Goal: Information Seeking & Learning: Learn about a topic

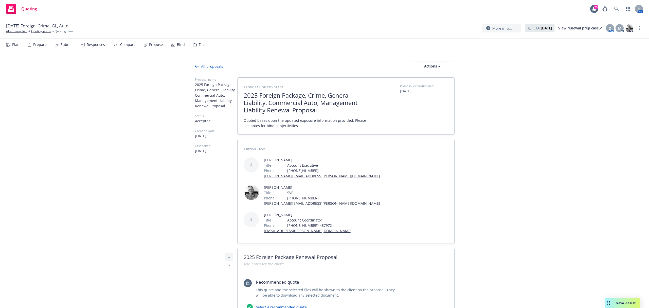
scroll to position [349, 0]
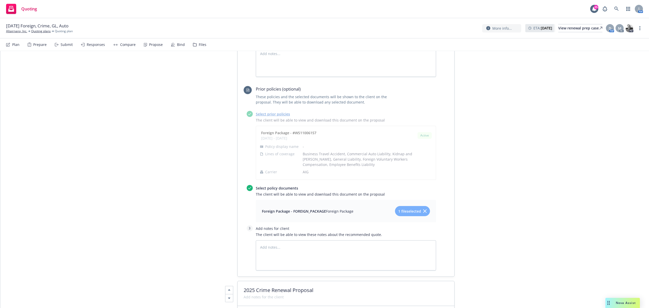
type textarea "x"
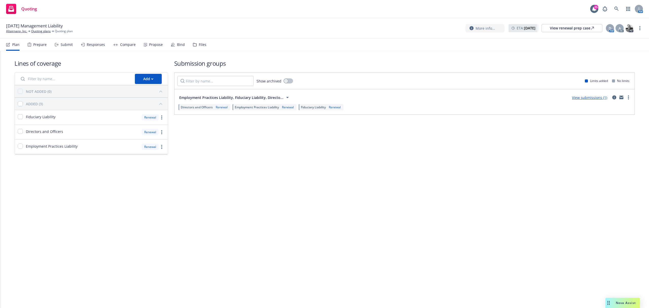
click at [198, 49] on div "Files" at bounding box center [199, 45] width 13 height 12
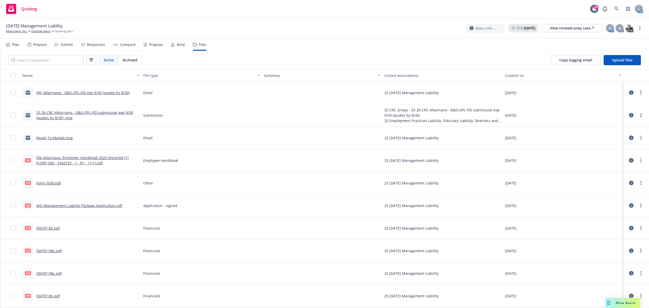
click at [58, 119] on link "25-26 CRC Altairnano - D&O-EPL-FID submission exp 9/30 (quotes by 8/30) .msg" at bounding box center [84, 115] width 97 height 10
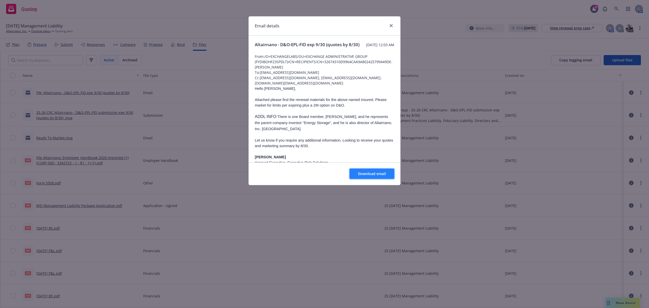
click at [378, 176] on button "Download email" at bounding box center [371, 173] width 45 height 10
click at [389, 25] on link "close" at bounding box center [391, 26] width 6 height 6
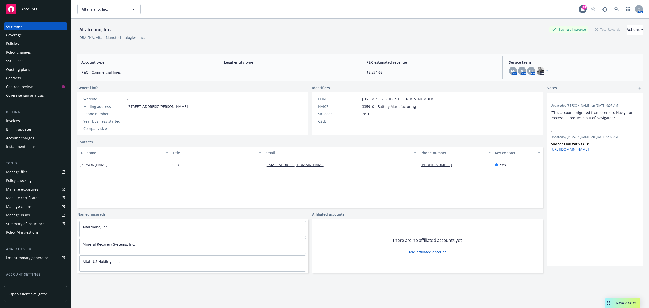
click at [15, 46] on div "Policies" at bounding box center [12, 44] width 13 height 8
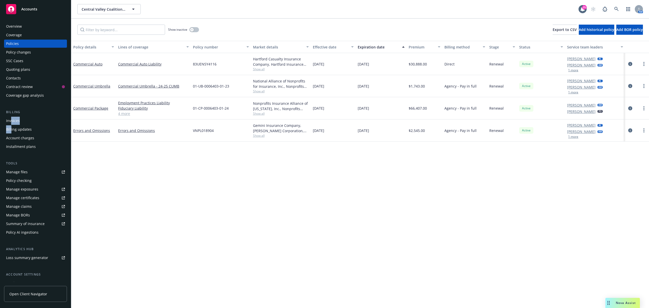
click at [11, 125] on div "Invoices Billing updates Account charges Installment plans" at bounding box center [35, 134] width 63 height 34
click at [13, 122] on div "Invoices" at bounding box center [13, 121] width 14 height 8
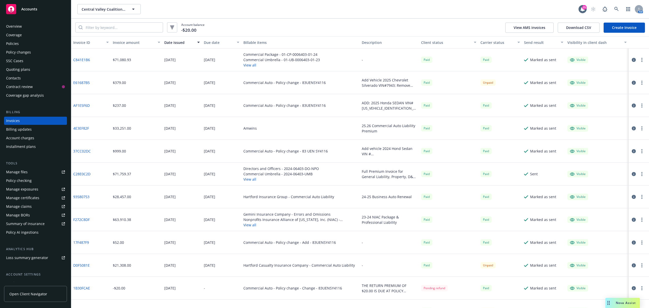
click at [631, 84] on icon "button" at bounding box center [633, 83] width 4 height 4
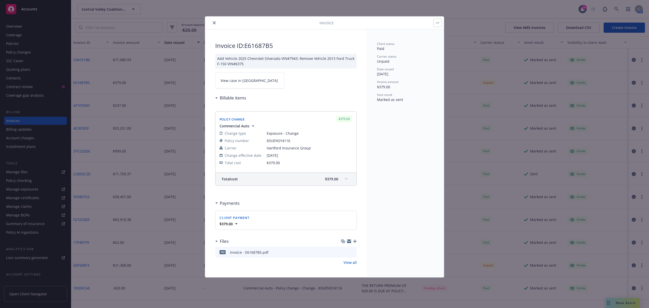
click at [258, 81] on link "View case in SSC" at bounding box center [249, 80] width 69 height 16
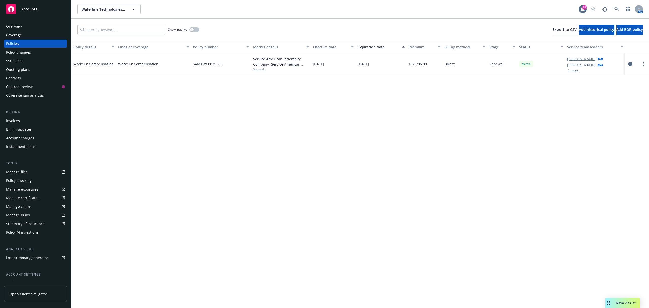
click at [27, 199] on div "Manage certificates" at bounding box center [22, 198] width 33 height 8
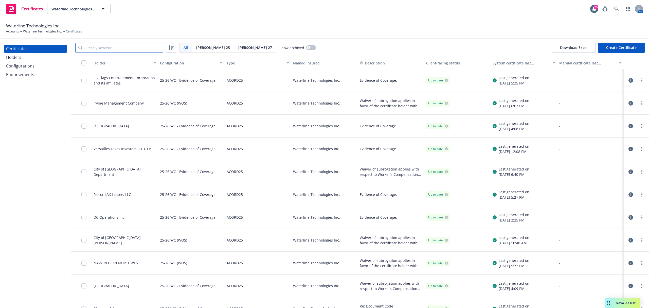
click at [109, 48] on input "Filter by keyword" at bounding box center [119, 48] width 88 height 10
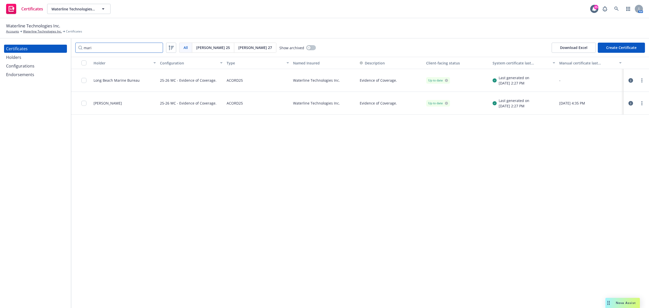
type input "mari"
click at [7, 58] on div "Holders" at bounding box center [13, 57] width 15 height 8
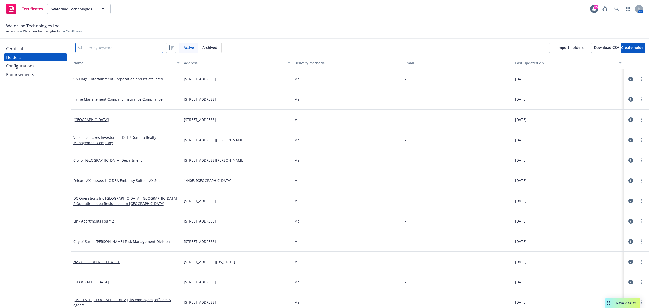
click at [103, 49] on input "Filter by keyword" at bounding box center [119, 48] width 88 height 10
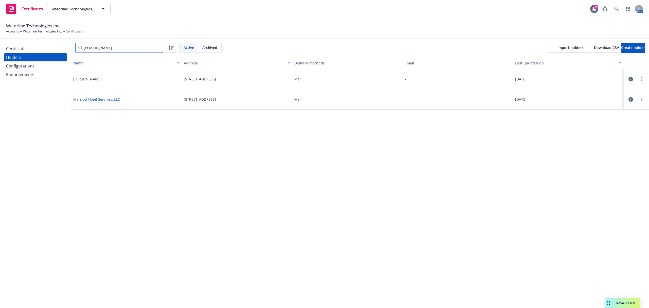
type input "marr"
click at [88, 99] on link "Marriott Hotel Services, LLC" at bounding box center [96, 99] width 47 height 5
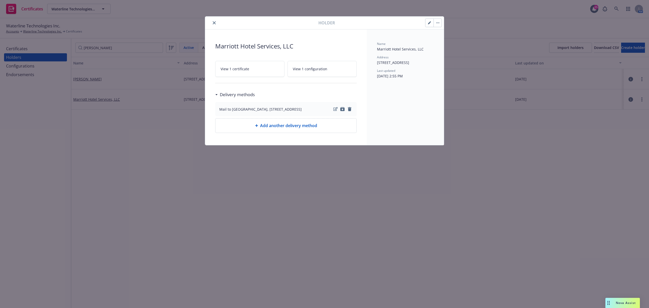
click at [234, 67] on span "View 1 certificate" at bounding box center [234, 68] width 29 height 5
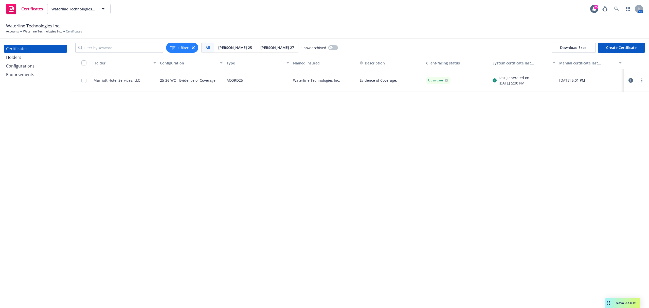
click at [629, 80] on icon "button" at bounding box center [630, 80] width 5 height 5
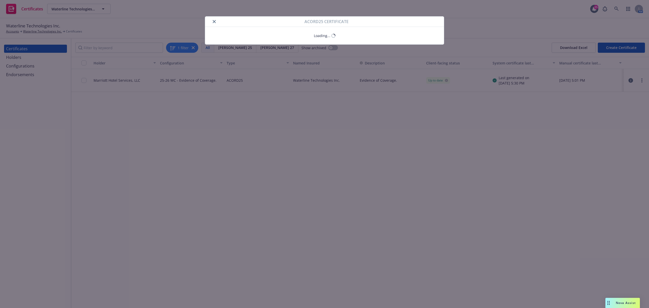
click at [211, 21] on div at bounding box center [255, 21] width 97 height 6
click at [213, 21] on icon "close" at bounding box center [214, 21] width 3 height 3
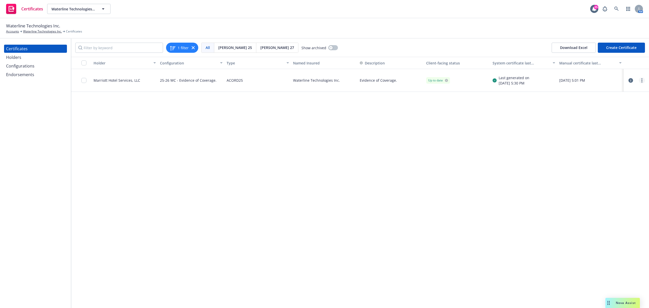
click at [642, 81] on link "more" at bounding box center [641, 80] width 6 height 6
click at [591, 153] on link "Download uneditable generated certificate" at bounding box center [603, 151] width 81 height 10
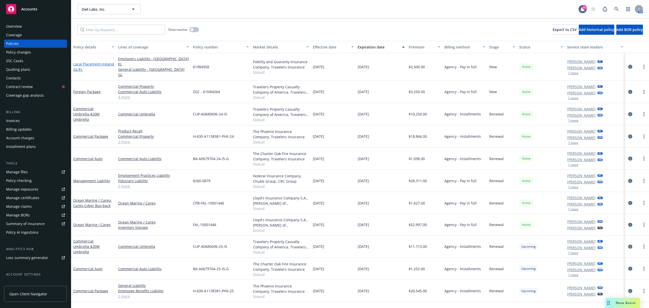
click at [86, 64] on span "- Ireland GL/EL" at bounding box center [93, 67] width 41 height 10
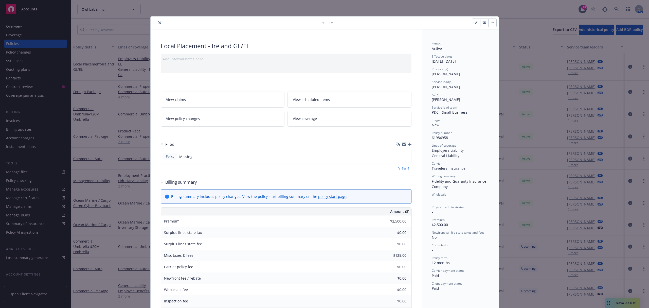
click at [404, 168] on link "View all" at bounding box center [404, 167] width 13 height 5
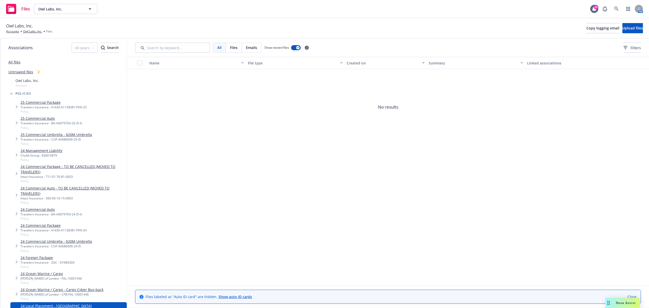
click at [43, 256] on link "24 Foreign Package" at bounding box center [48, 257] width 54 height 5
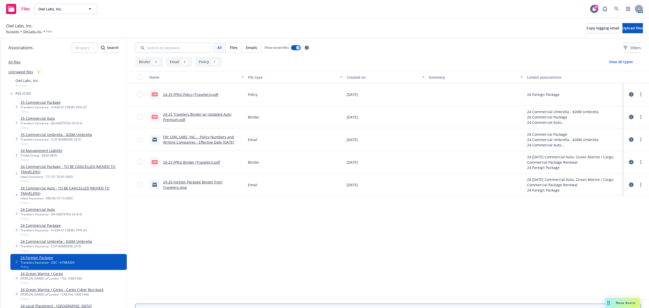
click at [176, 119] on link "24-25 Travelers Binder w/ Updated Auto Premium.pdf" at bounding box center [197, 117] width 68 height 10
click at [31, 31] on link "Owl Labs, Inc." at bounding box center [32, 31] width 19 height 5
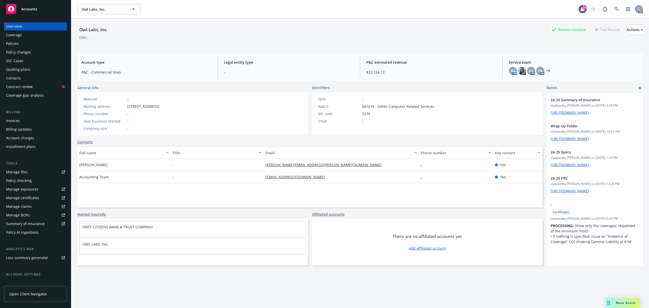
click at [17, 43] on div "Policies" at bounding box center [12, 44] width 13 height 8
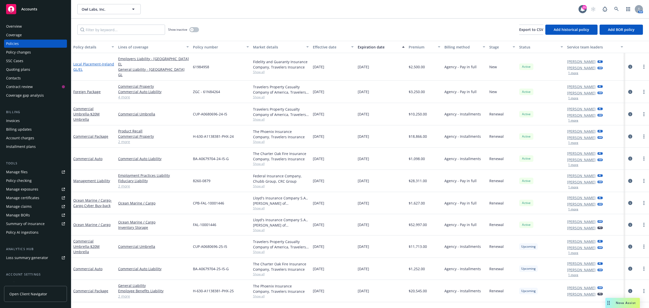
click at [90, 64] on span "- Ireland GL/EL" at bounding box center [93, 67] width 41 height 10
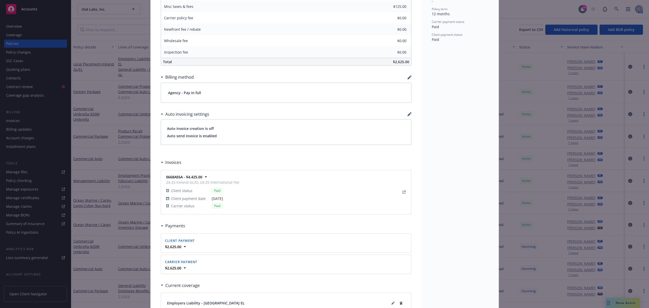
scroll to position [236, 0]
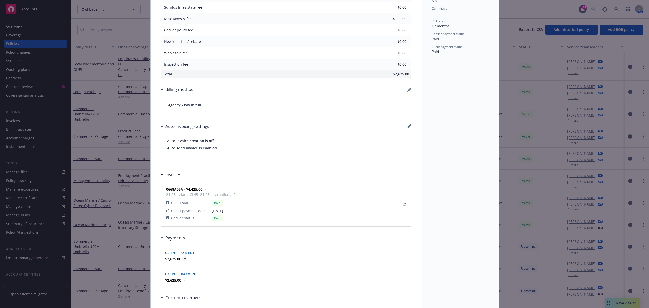
click at [177, 259] on strong "$2,625.00" at bounding box center [173, 258] width 16 height 5
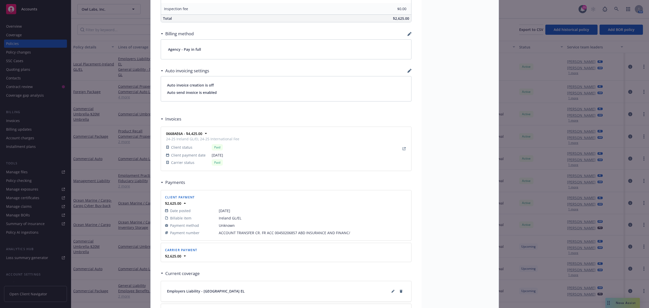
scroll to position [304, 0]
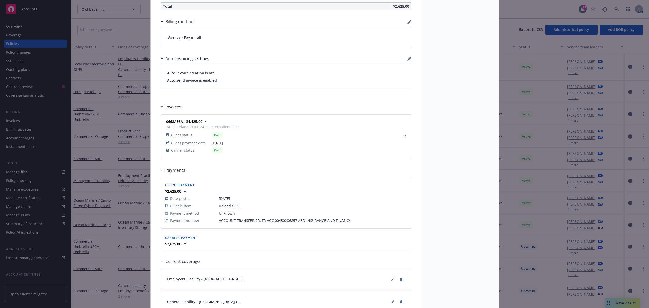
click at [185, 245] on div "$2,625.00" at bounding box center [286, 243] width 244 height 5
click at [184, 245] on icon at bounding box center [184, 243] width 5 height 5
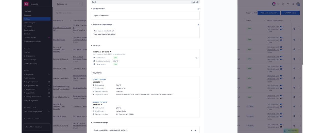
scroll to position [234, 0]
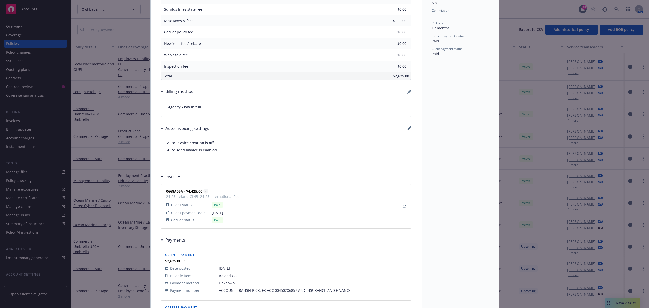
click at [184, 193] on strong "0668AE6A - $4,425.00" at bounding box center [184, 191] width 36 height 5
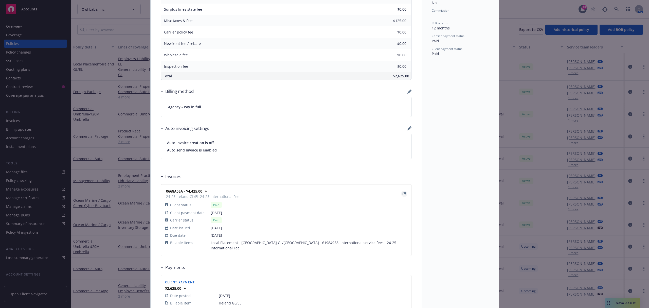
click at [402, 195] on icon "View Invoice" at bounding box center [403, 193] width 3 height 3
click at [109, 55] on div "Policy Local Placement - Ireland GL/EL Add internal notes here... View claims V…" at bounding box center [324, 154] width 649 height 308
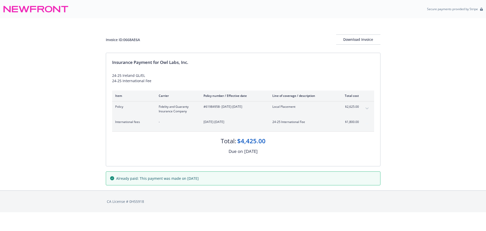
click at [356, 106] on span "$2,625.00" at bounding box center [349, 106] width 19 height 5
click at [367, 108] on icon "expand content" at bounding box center [367, 108] width 3 height 2
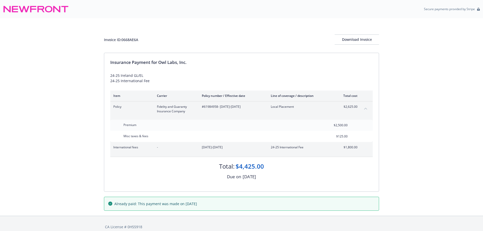
click at [355, 148] on span "$1,800.00" at bounding box center [347, 147] width 19 height 5
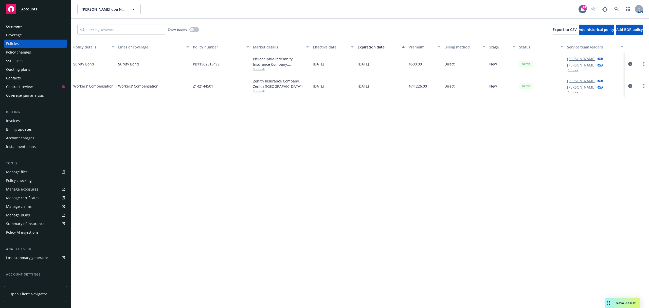
click at [88, 63] on link "Surety Bond" at bounding box center [83, 64] width 21 height 5
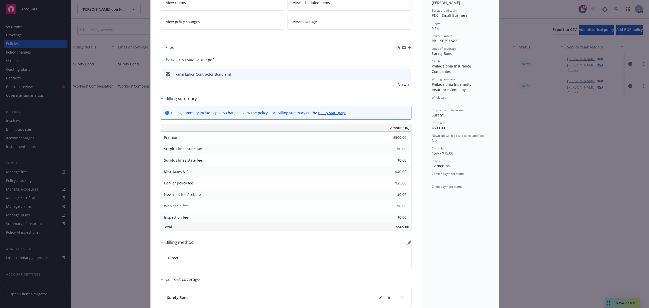
scroll to position [101, 0]
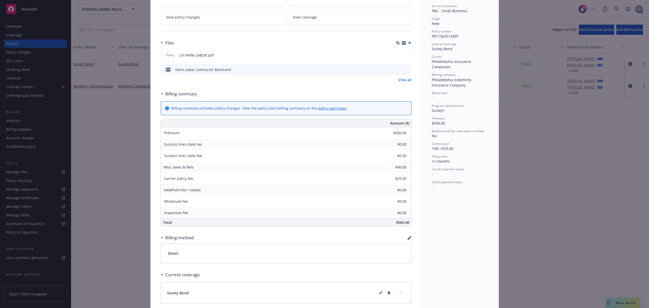
click at [400, 81] on link "View all" at bounding box center [404, 79] width 13 height 5
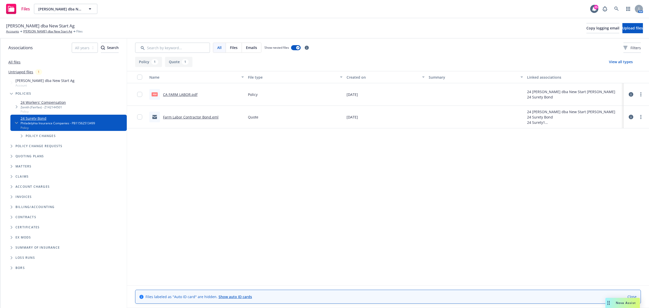
click at [184, 116] on link "Farm Labor Contractor Bond.eml" at bounding box center [190, 117] width 55 height 5
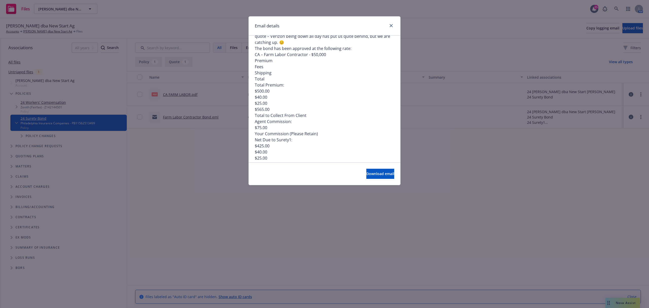
scroll to position [67, 0]
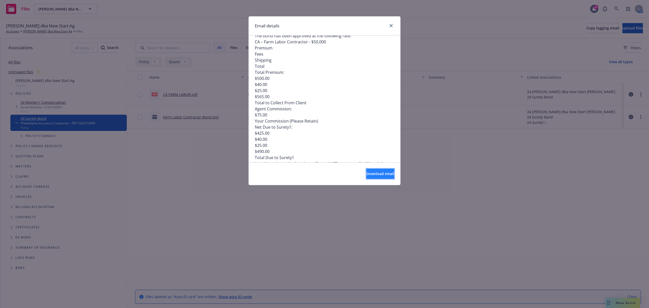
click at [366, 173] on button "Download email" at bounding box center [380, 173] width 28 height 10
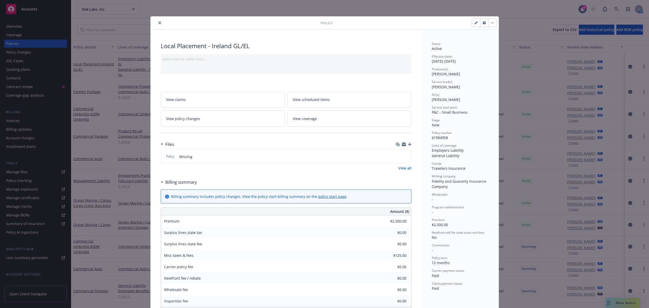
scroll to position [234, 0]
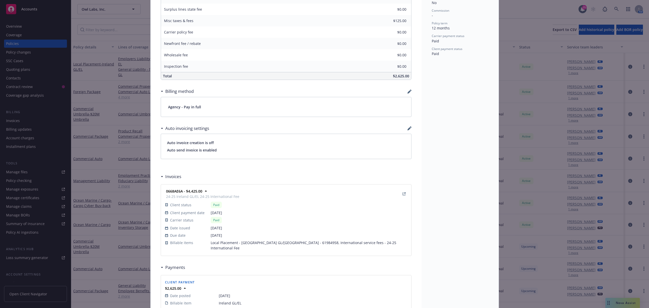
click at [117, 135] on div "Policy Local Placement - Ireland GL/EL Add internal notes here... View claims V…" at bounding box center [324, 154] width 649 height 308
click at [180, 31] on div "Amount ($) Premium $2,500.00 Surplus lines state tax $0.00 Surplus lines state …" at bounding box center [286, 26] width 251 height 107
click at [109, 82] on div "Policy Local Placement - Ireland GL/EL Add internal notes here... View claims V…" at bounding box center [324, 154] width 649 height 308
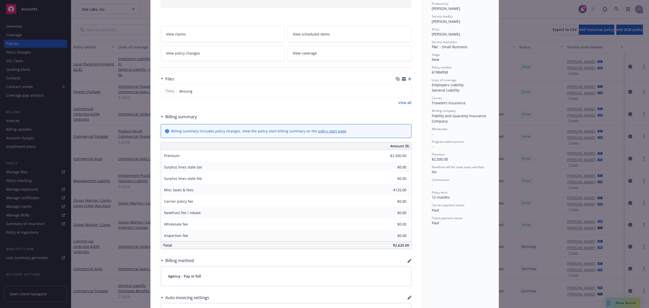
scroll to position [0, 0]
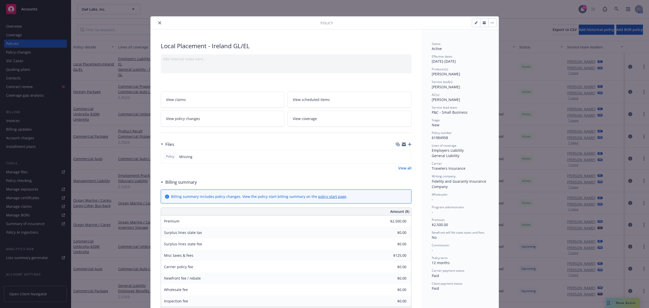
click at [158, 23] on icon "close" at bounding box center [159, 22] width 3 height 3
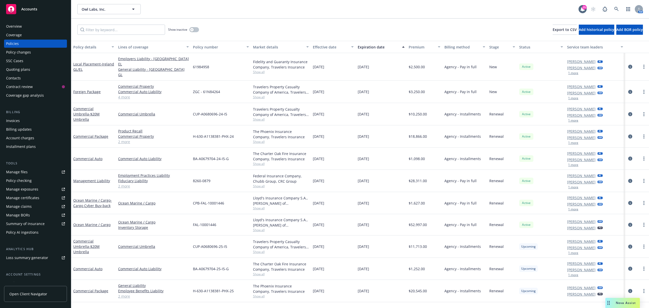
click at [23, 117] on div "Invoices" at bounding box center [35, 121] width 59 height 8
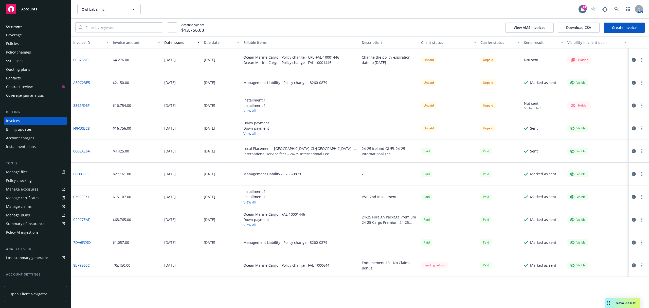
click at [530, 108] on div "5 Scheduled" at bounding box center [532, 108] width 16 height 4
click at [248, 112] on button "View all" at bounding box center [254, 110] width 22 height 5
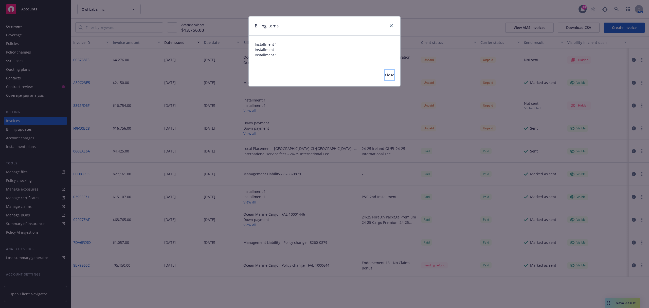
click at [385, 73] on button "Close" at bounding box center [389, 75] width 9 height 10
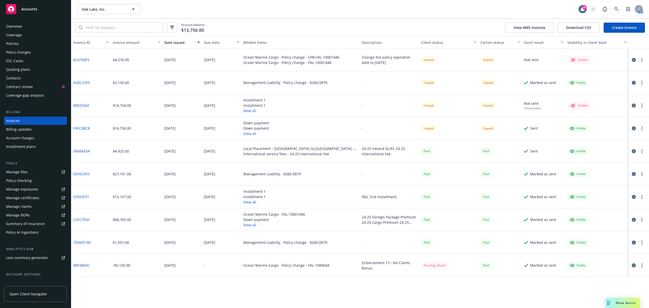
click at [636, 82] on div at bounding box center [637, 83] width 14 height 6
click at [633, 84] on icon "button" at bounding box center [633, 83] width 4 height 4
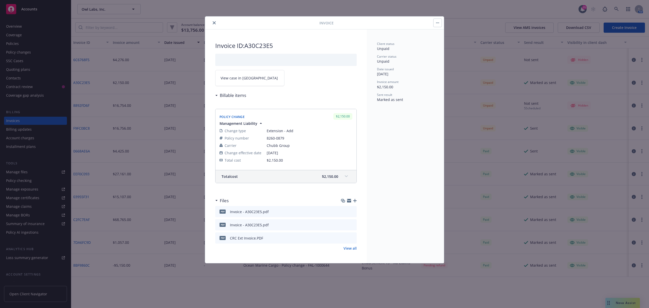
click at [248, 79] on link "View case in SSC" at bounding box center [249, 78] width 69 height 16
click at [213, 22] on icon "close" at bounding box center [214, 22] width 3 height 3
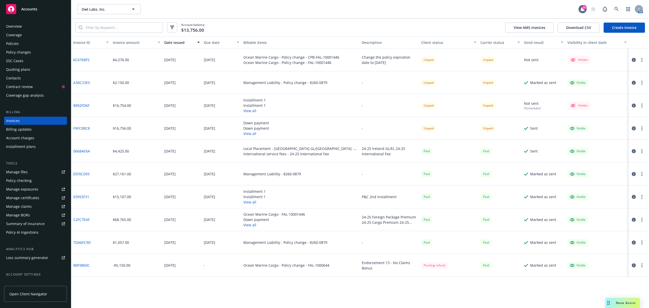
click at [641, 61] on button "button" at bounding box center [641, 60] width 6 height 6
click at [597, 101] on link "Make it visible in client dash" at bounding box center [612, 101] width 65 height 10
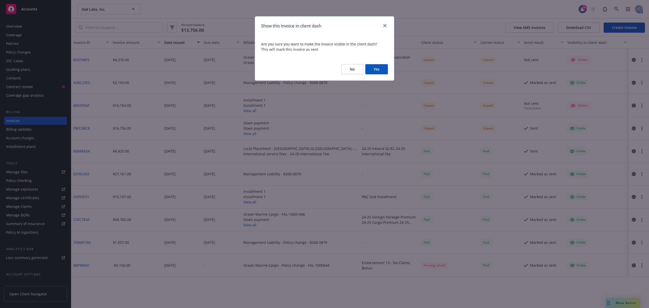
click at [381, 65] on button "Yes" at bounding box center [376, 69] width 23 height 10
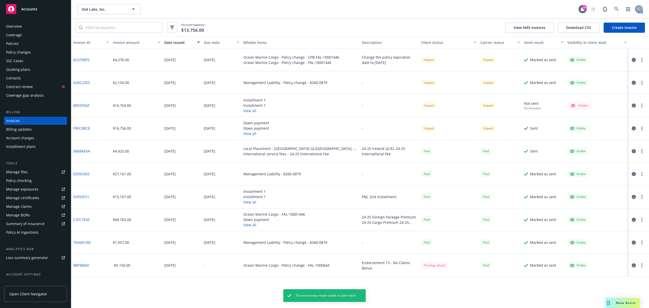
click at [643, 60] on button "button" at bounding box center [641, 60] width 6 height 6
click at [419, 59] on div "Unpaid" at bounding box center [448, 59] width 59 height 23
click at [23, 40] on div "Policies" at bounding box center [35, 44] width 59 height 8
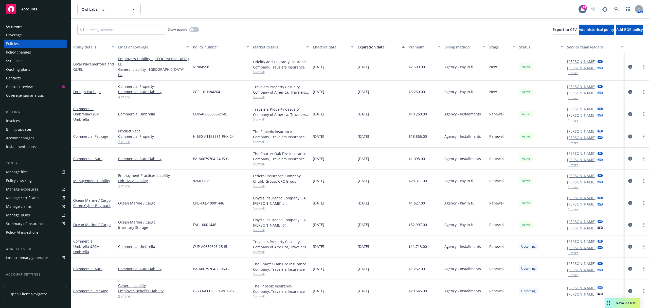
click at [339, 285] on div "10/01/2025" at bounding box center [333, 290] width 45 height 22
drag, startPoint x: 278, startPoint y: 146, endPoint x: 286, endPoint y: 143, distance: 8.2
click at [286, 147] on div "The Charter Oak Fire Insurance Company, Travelers Insurance Show all" at bounding box center [281, 158] width 60 height 22
click at [23, 27] on div "Overview" at bounding box center [35, 26] width 59 height 8
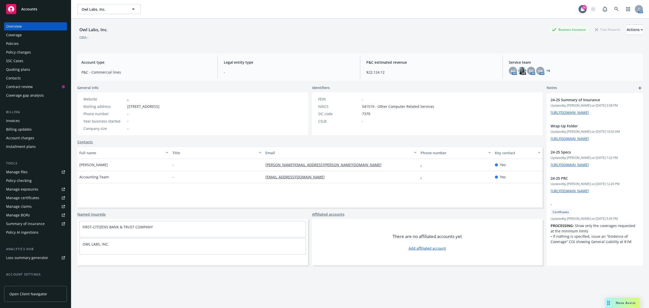
click at [546, 69] on link "+ 4" at bounding box center [548, 70] width 4 height 3
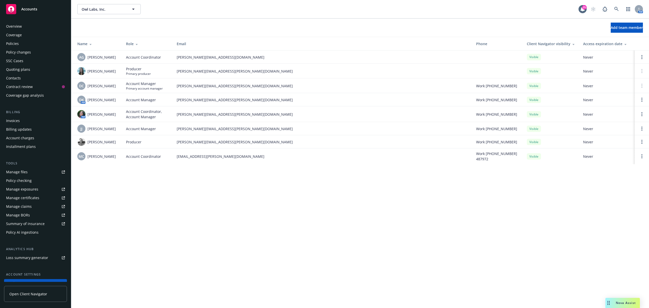
click at [20, 30] on div "Overview" at bounding box center [14, 26] width 16 height 8
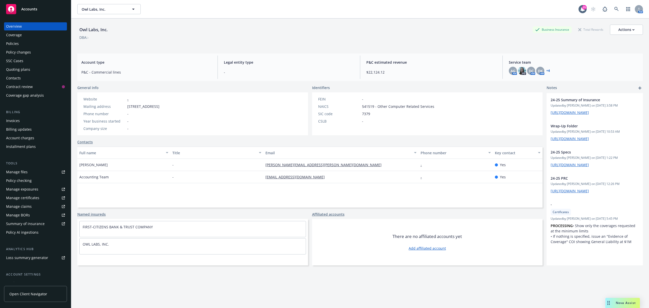
click at [15, 45] on div "Policies" at bounding box center [12, 44] width 13 height 8
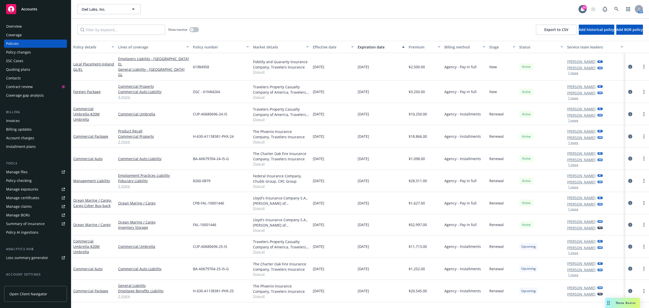
click at [11, 20] on div "Overview Coverage Policies Policy changes SSC Cases Quoting plans Contacts Cont…" at bounding box center [35, 161] width 71 height 291
click at [15, 25] on div "Overview" at bounding box center [14, 26] width 16 height 8
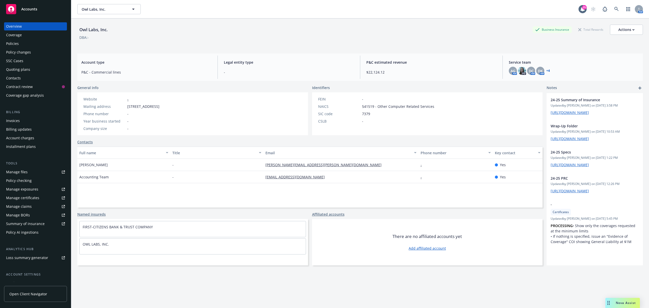
click at [13, 44] on div "Policies" at bounding box center [12, 44] width 13 height 8
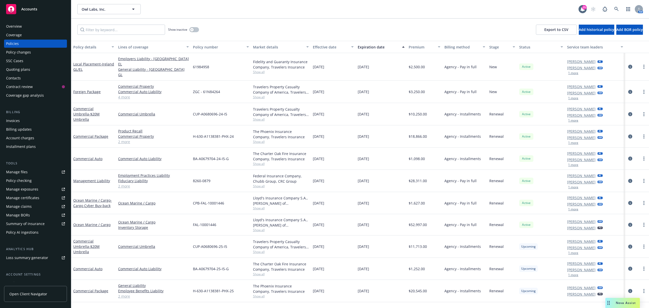
click at [184, 267] on div "Commercial Auto Liability" at bounding box center [153, 268] width 75 height 22
click at [92, 266] on div "Commercial Auto" at bounding box center [93, 268] width 41 height 5
click at [92, 266] on link "Commercial Auto" at bounding box center [87, 268] width 29 height 5
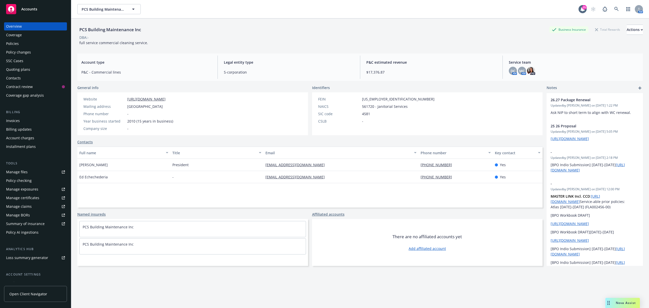
click at [24, 44] on div "Policies" at bounding box center [35, 44] width 59 height 8
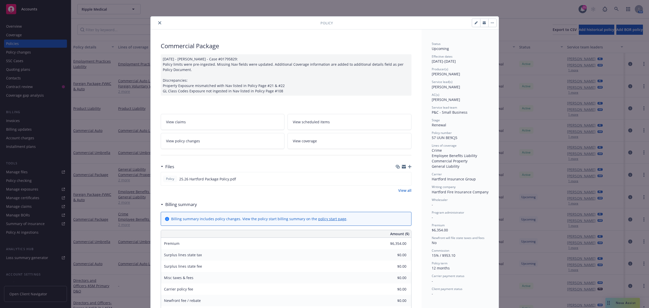
click at [158, 21] on icon "close" at bounding box center [159, 22] width 3 height 3
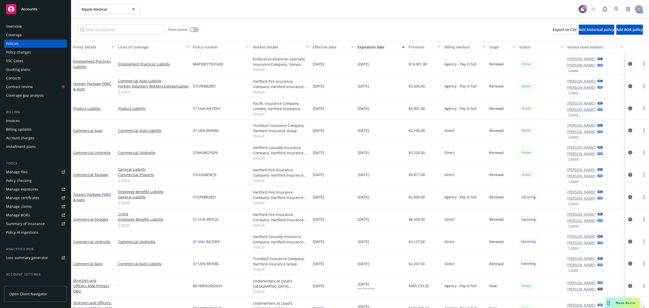
scroll to position [34, 0]
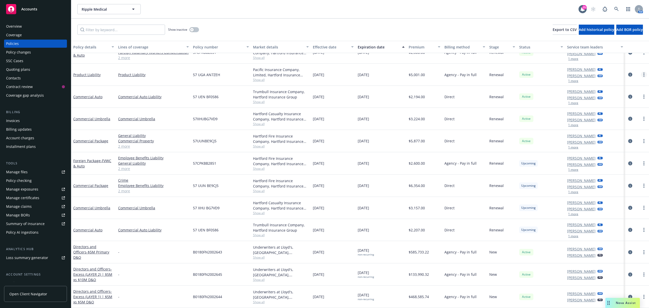
click at [641, 74] on link "more" at bounding box center [644, 74] width 6 height 6
click at [605, 95] on link "Renew with incumbent" at bounding box center [612, 95] width 60 height 10
select select "12"
select select "CA"
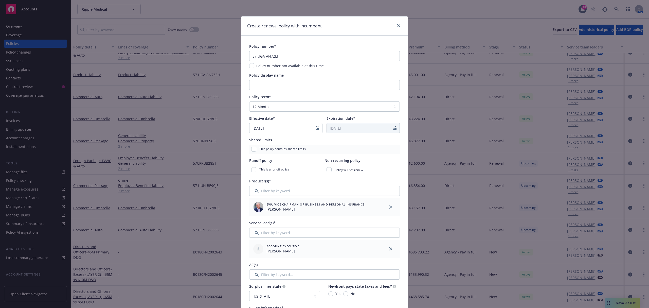
click at [277, 79] on div "Policy display name" at bounding box center [324, 80] width 151 height 17
click at [268, 55] on input "57 UGA AN7ZEH" at bounding box center [324, 56] width 151 height 10
paste input "-005"
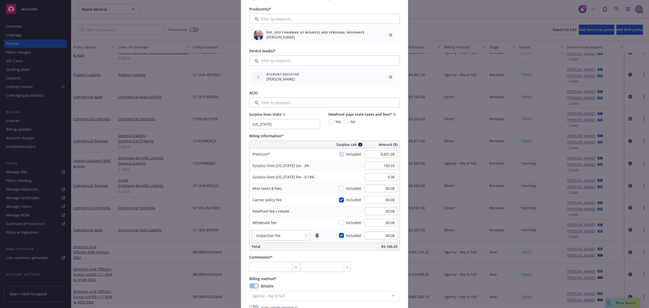
scroll to position [236, 0]
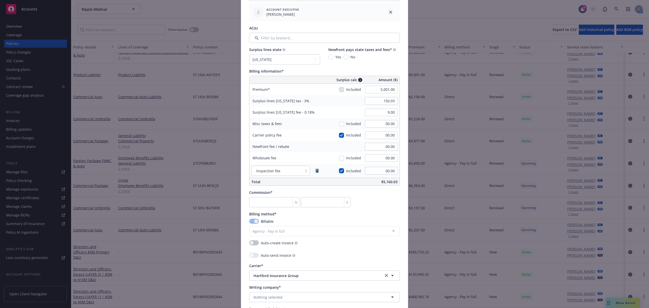
type input "57 UGA AN7ZEH-005"
click at [264, 198] on input "number" at bounding box center [274, 202] width 51 height 10
type input "1"
type input "50.01"
type input "16"
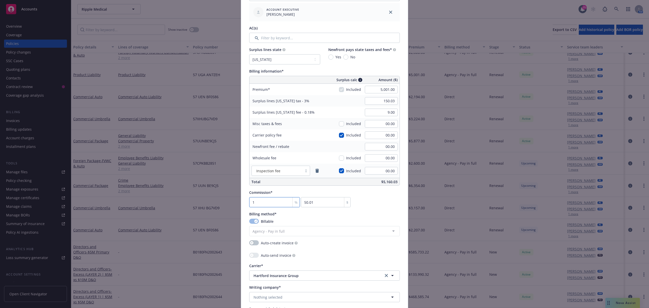
type input "800.16"
type input "16.5"
type input "825.17"
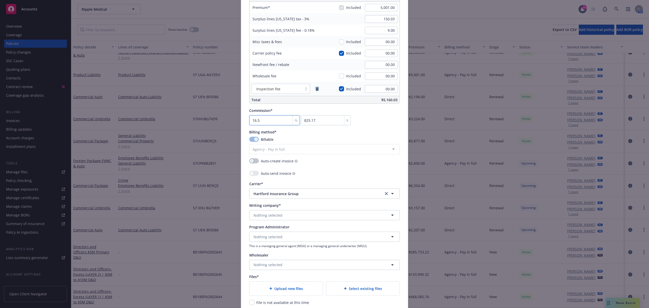
scroll to position [371, 0]
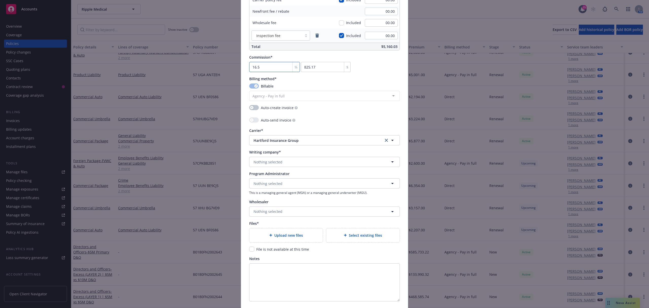
type input "16.5"
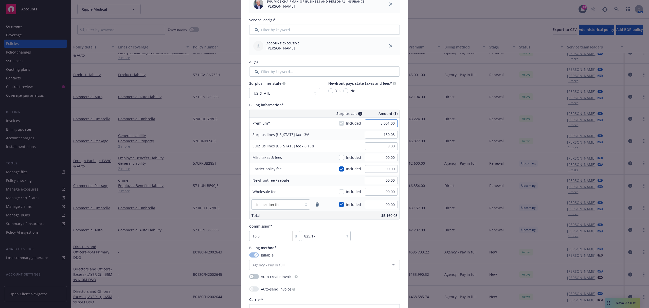
click at [386, 123] on input "5,001.00" at bounding box center [381, 123] width 33 height 8
type input "7,014.00"
type input "210.42"
type input "12.63"
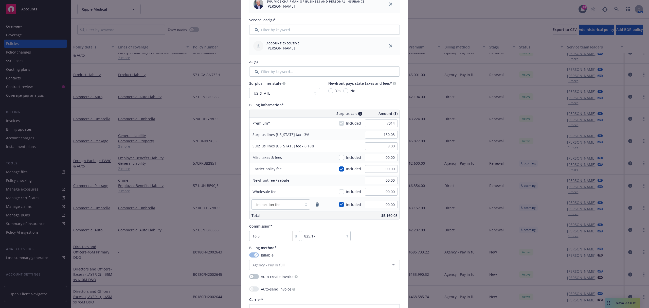
type input "1157.31"
click at [318, 142] on div "Surplus lines California fee - 0.18%" at bounding box center [287, 145] width 76 height 11
click at [343, 90] on input "No" at bounding box center [345, 90] width 5 height 5
radio input "true"
click at [341, 170] on input "checkbox" at bounding box center [341, 168] width 5 height 5
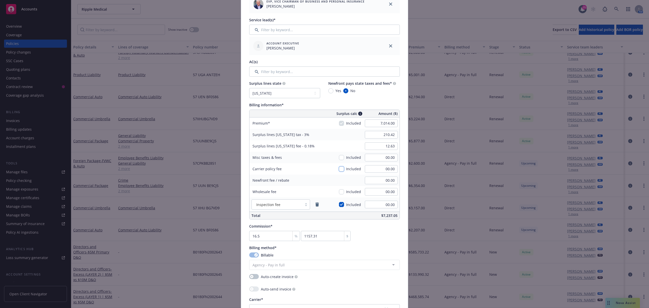
checkbox input "false"
click at [340, 204] on div "Surplus calc Amount ($) Premium Included 7,014.00 Surplus lines California tax …" at bounding box center [324, 164] width 151 height 110
click at [340, 204] on input "checkbox" at bounding box center [341, 204] width 5 height 5
checkbox input "false"
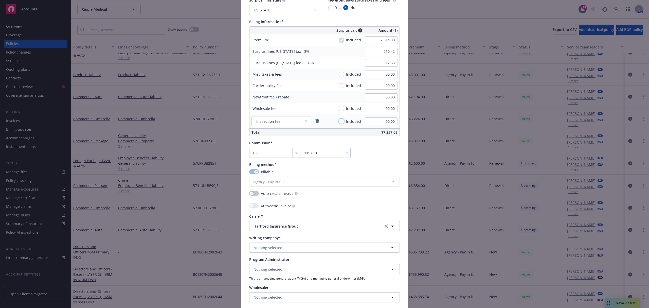
scroll to position [304, 0]
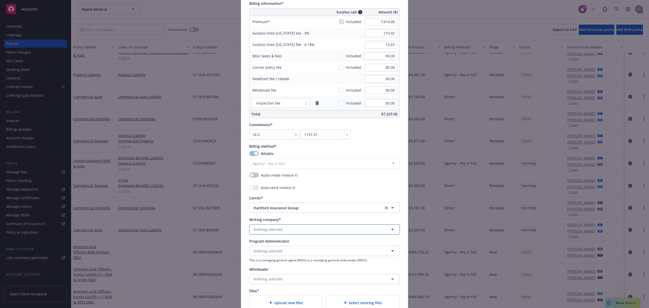
click at [290, 233] on button "Nothing selected" at bounding box center [324, 229] width 151 height 10
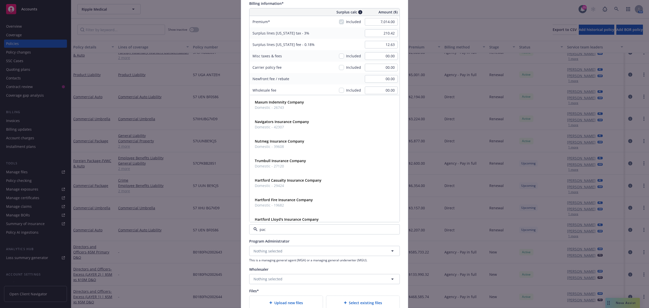
type input "paci"
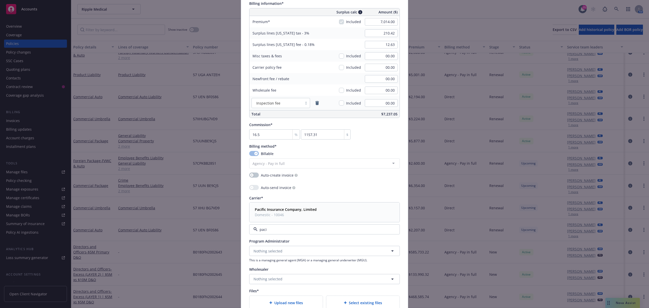
click at [286, 209] on strong "Pacific Insurance Company, Limited" at bounding box center [286, 209] width 62 height 5
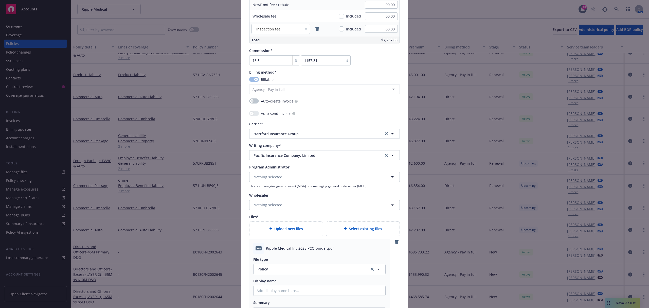
scroll to position [473, 0]
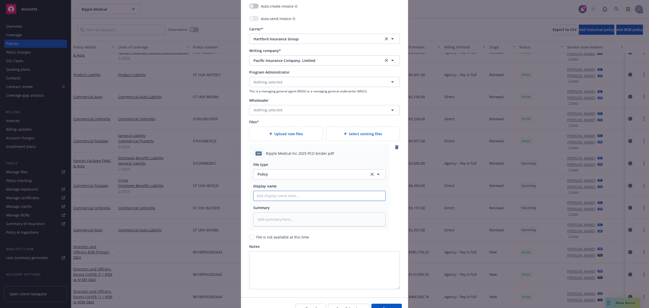
click at [266, 195] on input "Policy display name" at bounding box center [319, 196] width 132 height 10
type textarea "x"
type input "2"
type textarea "x"
type input "25"
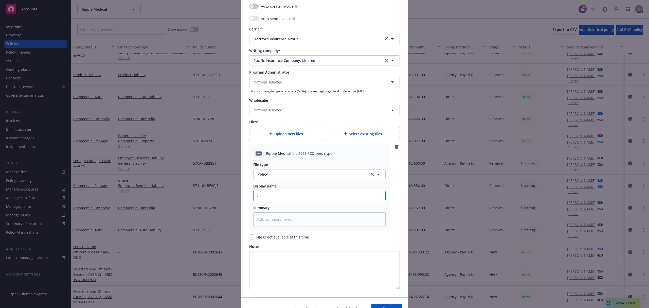
type textarea "x"
type input "25."
type textarea "x"
type input "25.2"
type textarea "x"
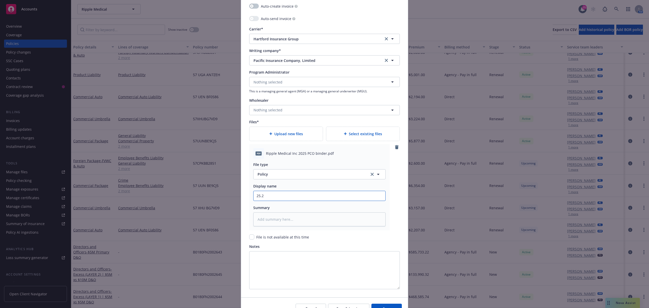
type input "25.26"
type textarea "x"
type input "25.26"
type textarea "x"
type input "25.26 H"
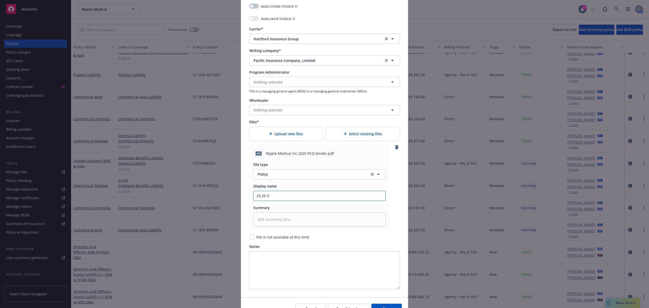
type textarea "x"
type input "25.26 Ha"
type textarea "x"
type input "25.26 Har"
type textarea "x"
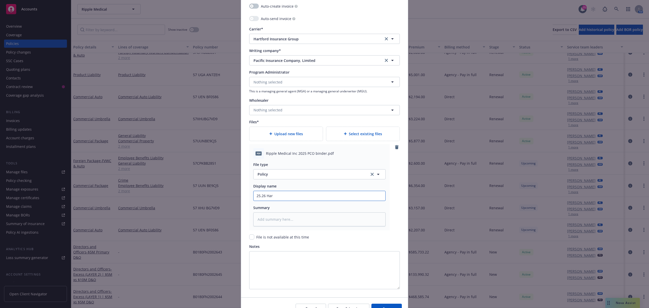
type input "25.26 Hart"
type textarea "x"
type input "25.26 Hartf"
type textarea "x"
type input "25.26 Hartfo"
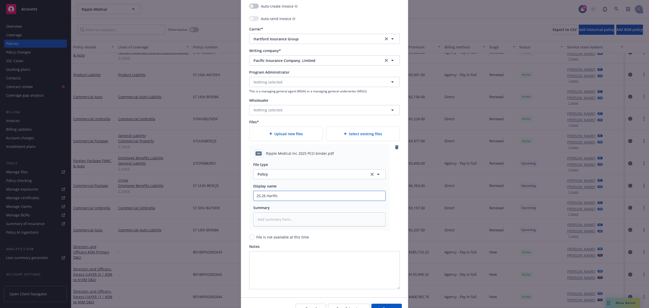
type textarea "x"
type input "25.26 Hartfor"
type textarea "x"
type input "25.26 Hartford"
type textarea "x"
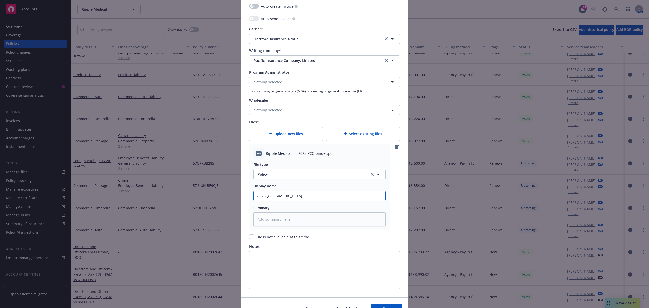
type input "25.26 Hartford P"
type textarea "x"
type input "25.26 Hartford Pr"
type textarea "x"
type input "25.26 Hartford Pro"
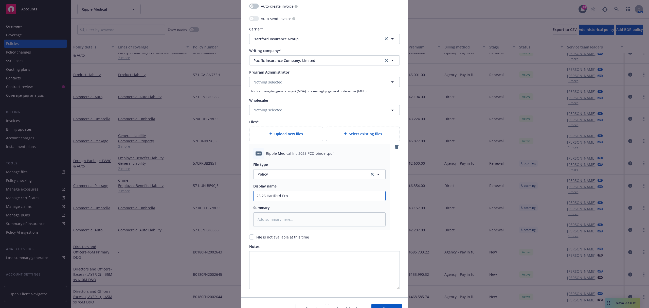
type textarea "x"
type input "25.26 Hartford Prod"
type textarea "x"
type input "25.26 Hartford Produ"
type textarea "x"
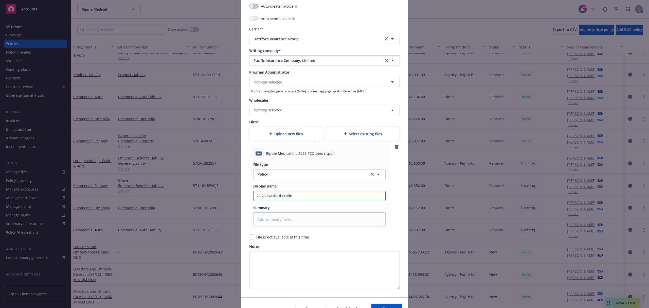
type input "25.26 Hartford Produc"
type textarea "x"
type input "25.26 Hartford Product"
type textarea "x"
type input "25.26 Hartford Products"
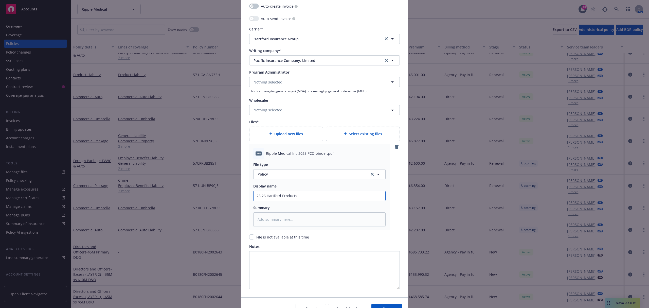
type textarea "x"
type input "25.26 Hartford Products"
type textarea "x"
type input "25.26 Hartford Products L"
type textarea "x"
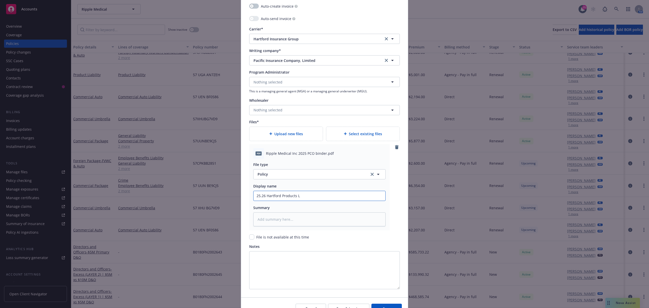
type input "25.26 Hartford Products Li"
type textarea "x"
type input "25.26 Hartford Products Lia"
type textarea "x"
type input "25.26 Hartford Products Liab"
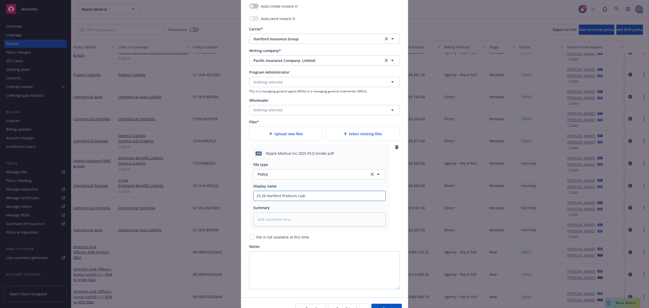
type textarea "x"
type input "25.26 Hartford Products Liabi"
type textarea "x"
type input "25.26 Hartford Products Liabil"
type textarea "x"
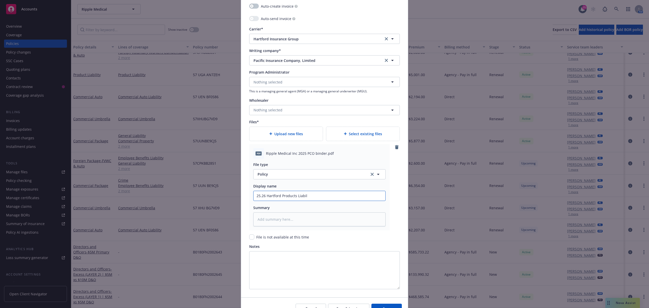
type input "25.26 Hartford Products Liabili"
type textarea "x"
type input "25.26 Hartford Products Liabilit"
type textarea "x"
type input "25.26 Hartford Products Liability"
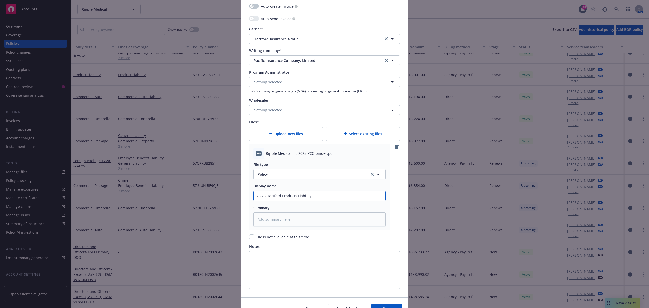
type textarea "x"
type input "25.26 Hartford Products Liability"
type textarea "x"
type input "25.26 Hartford Products Liability B"
type textarea "x"
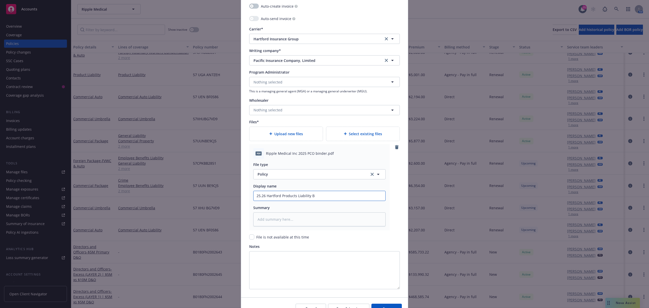
type input "25.26 Hartford Products Liability Bi"
type textarea "x"
type input "25.26 Hartford Products Liability Bin"
type textarea "x"
type input "25.26 Hartford Products Liability Bind"
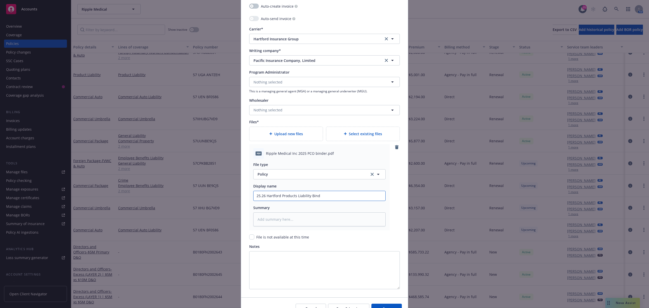
type textarea "x"
type input "25.26 Hartford Products Liability Binde"
type textarea "x"
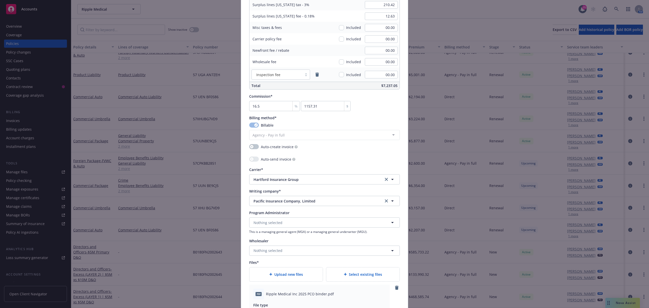
scroll to position [405, 0]
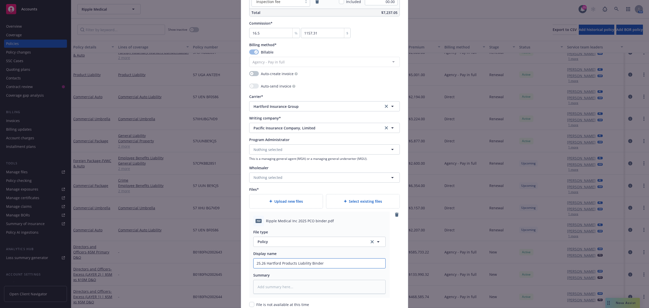
type input "25.26 Hartford Products Liability Binder"
click at [274, 244] on span "Policy" at bounding box center [310, 241] width 106 height 5
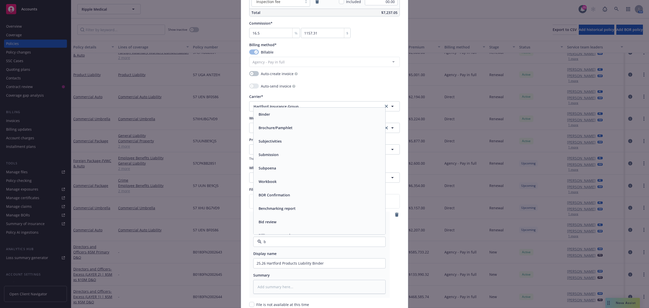
type input "bi"
click at [266, 151] on div "Binder" at bounding box center [263, 146] width 14 height 7
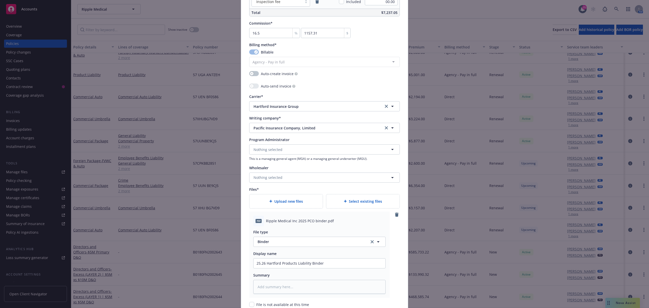
scroll to position [503, 0]
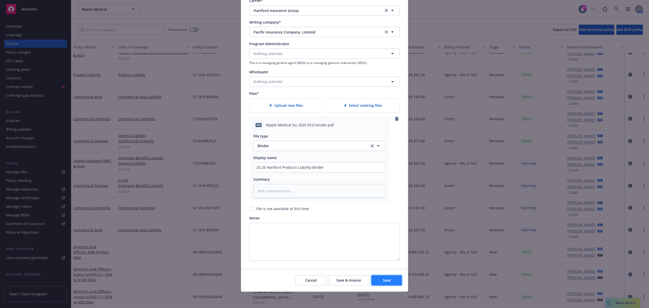
click at [389, 279] on button "Save" at bounding box center [386, 280] width 30 height 10
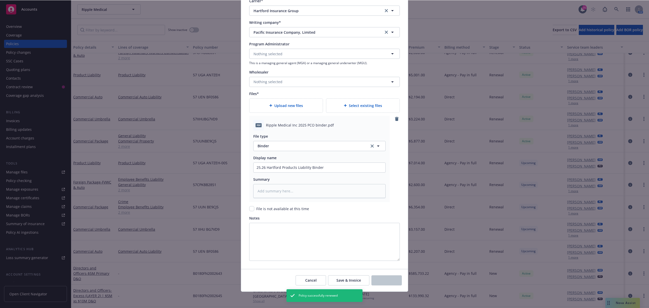
scroll to position [11, 0]
type textarea "x"
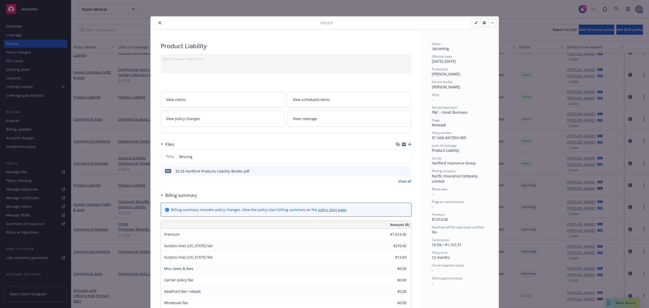
click at [157, 23] on button "close" at bounding box center [160, 23] width 6 height 6
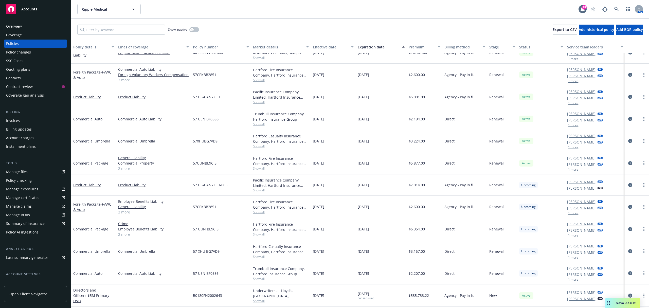
scroll to position [11, 0]
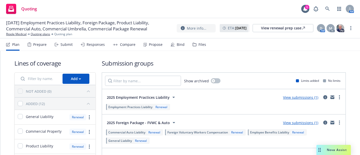
click at [159, 44] on div "Propose" at bounding box center [156, 45] width 14 height 4
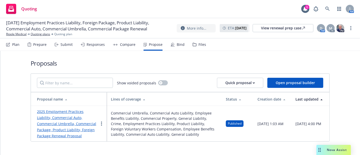
click at [56, 116] on link "2025 Employment Practices Liability, Commercial Auto, Commercial Umbrella, Comm…" at bounding box center [66, 123] width 59 height 29
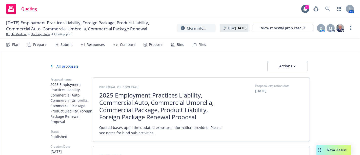
click at [156, 47] on div "Propose" at bounding box center [153, 45] width 19 height 12
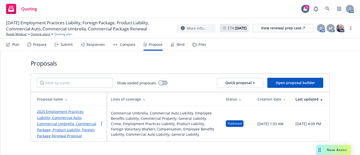
click at [66, 119] on link "2025 Employment Practices Liability, Commercial Auto, Commercial Umbrella, Comm…" at bounding box center [66, 123] width 59 height 29
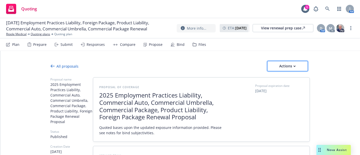
click at [286, 66] on div "Actions" at bounding box center [288, 66] width 24 height 10
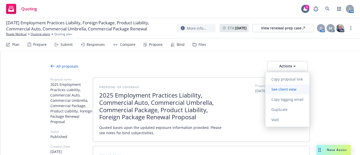
click at [284, 90] on span "See client view" at bounding box center [284, 89] width 37 height 5
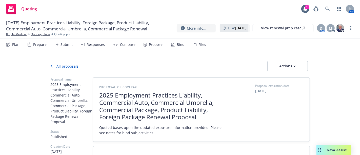
type textarea "x"
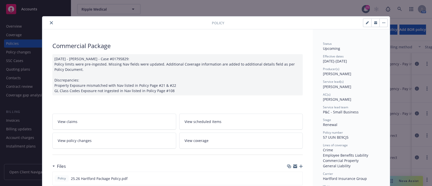
click at [50, 24] on icon "close" at bounding box center [51, 22] width 3 height 3
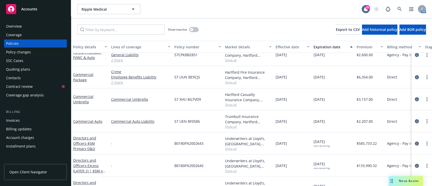
scroll to position [134, 0]
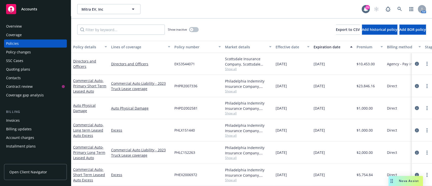
click at [11, 25] on div "Overview" at bounding box center [14, 26] width 16 height 8
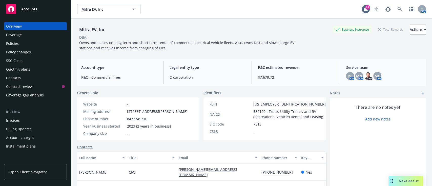
scroll to position [90, 0]
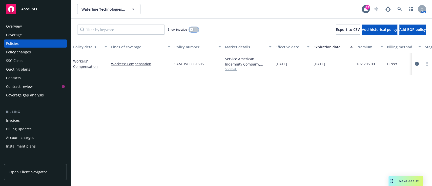
click at [192, 30] on icon "button" at bounding box center [192, 30] width 2 height 2
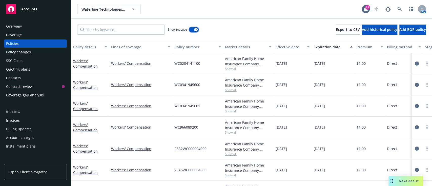
click at [192, 30] on button "button" at bounding box center [194, 29] width 10 height 5
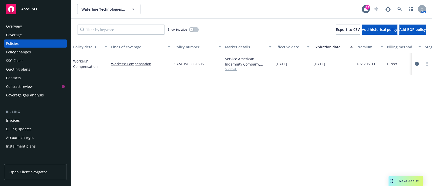
click at [229, 68] on span "Show all" at bounding box center [248, 69] width 47 height 4
click at [85, 61] on link "Workers' Compensation" at bounding box center [85, 64] width 25 height 10
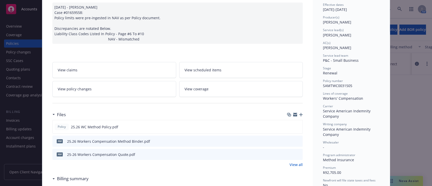
scroll to position [55, 0]
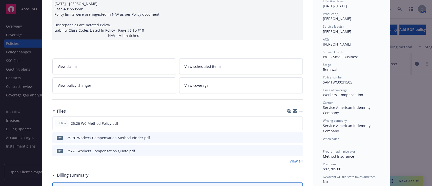
click at [298, 161] on link "View all" at bounding box center [296, 161] width 13 height 5
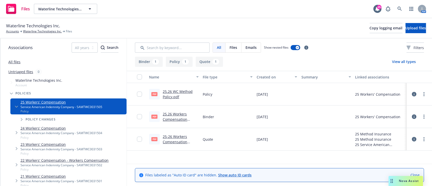
click at [165, 122] on link "25.26 Workers Compensation Method Binder.pdf" at bounding box center [179, 119] width 32 height 15
click at [174, 116] on link "25.26 Workers Compensation Method Binder.pdf" at bounding box center [179, 119] width 32 height 15
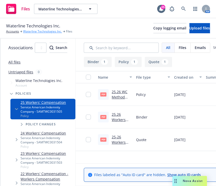
click at [35, 31] on link "Waterline Technologies Inc." at bounding box center [42, 31] width 39 height 5
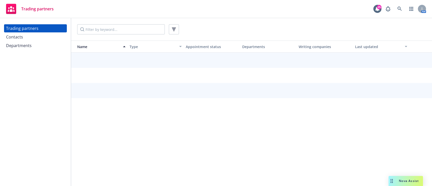
click at [18, 35] on div "Contacts" at bounding box center [14, 37] width 17 height 8
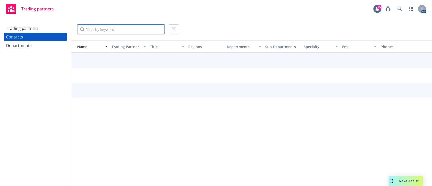
click at [106, 31] on input "Filter by keyword..." at bounding box center [121, 29] width 88 height 10
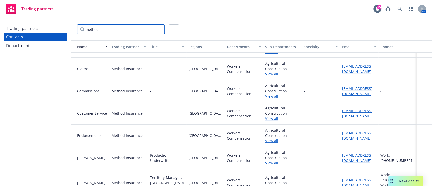
scroll to position [60, 0]
type input "method"
drag, startPoint x: 354, startPoint y: 139, endPoint x: 188, endPoint y: 162, distance: 167.8
click at [188, 162] on div "[GEOGRAPHIC_DATA][US_STATE]" at bounding box center [205, 158] width 39 height 22
drag, startPoint x: 357, startPoint y: 136, endPoint x: 401, endPoint y: 128, distance: 45.0
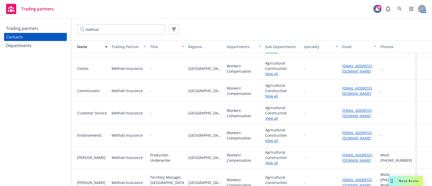
click at [401, 128] on div "-" at bounding box center [398, 135] width 39 height 22
drag, startPoint x: 371, startPoint y: 140, endPoint x: 338, endPoint y: 132, distance: 33.0
click at [340, 132] on div "endorsements@methodinsurance.com" at bounding box center [359, 135] width 39 height 22
copy link "endorsements@methodinsurance.com"
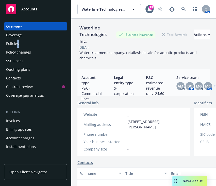
drag, startPoint x: 19, startPoint y: 39, endPoint x: 16, endPoint y: 42, distance: 3.8
click at [16, 42] on div "Overview Coverage Policies Policy changes SSC Cases Quoting plans Contacts Cont…" at bounding box center [35, 60] width 63 height 77
click at [16, 42] on div "Policies" at bounding box center [12, 44] width 13 height 8
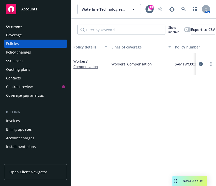
click at [183, 61] on div "SAMTWC0031505" at bounding box center [198, 64] width 51 height 22
copy span "SAMTWC0031505"
